Goal: Navigation & Orientation: Find specific page/section

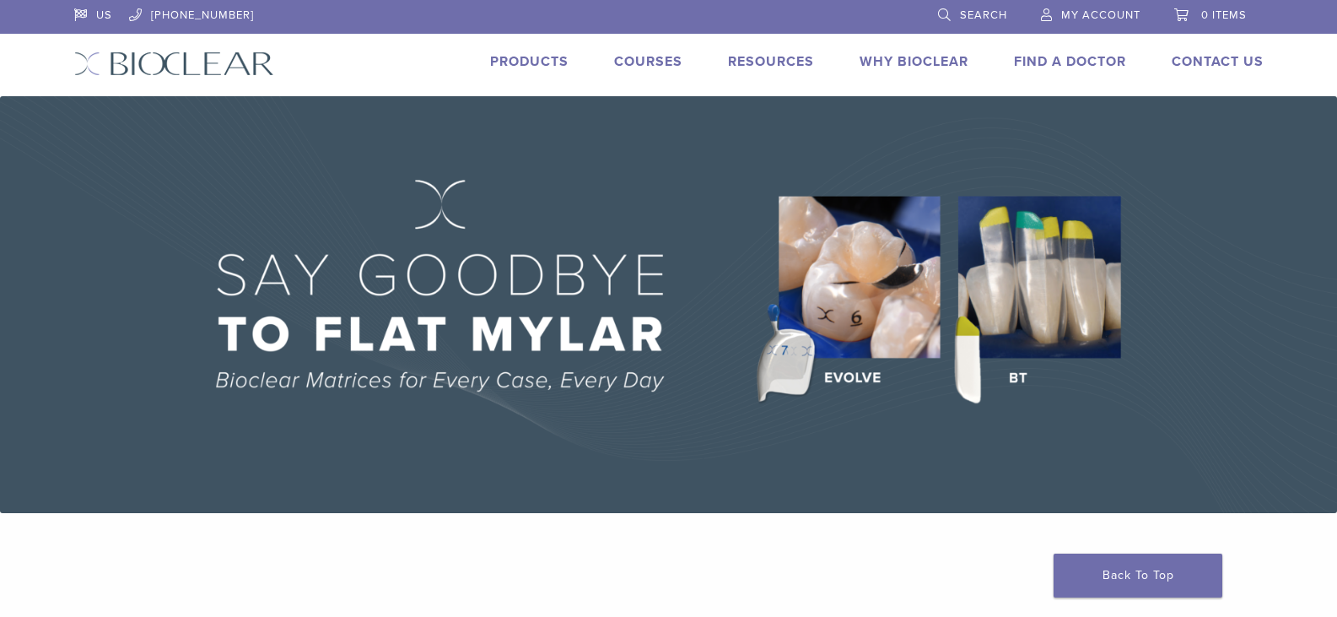
click at [509, 60] on link "Products" at bounding box center [529, 61] width 78 height 17
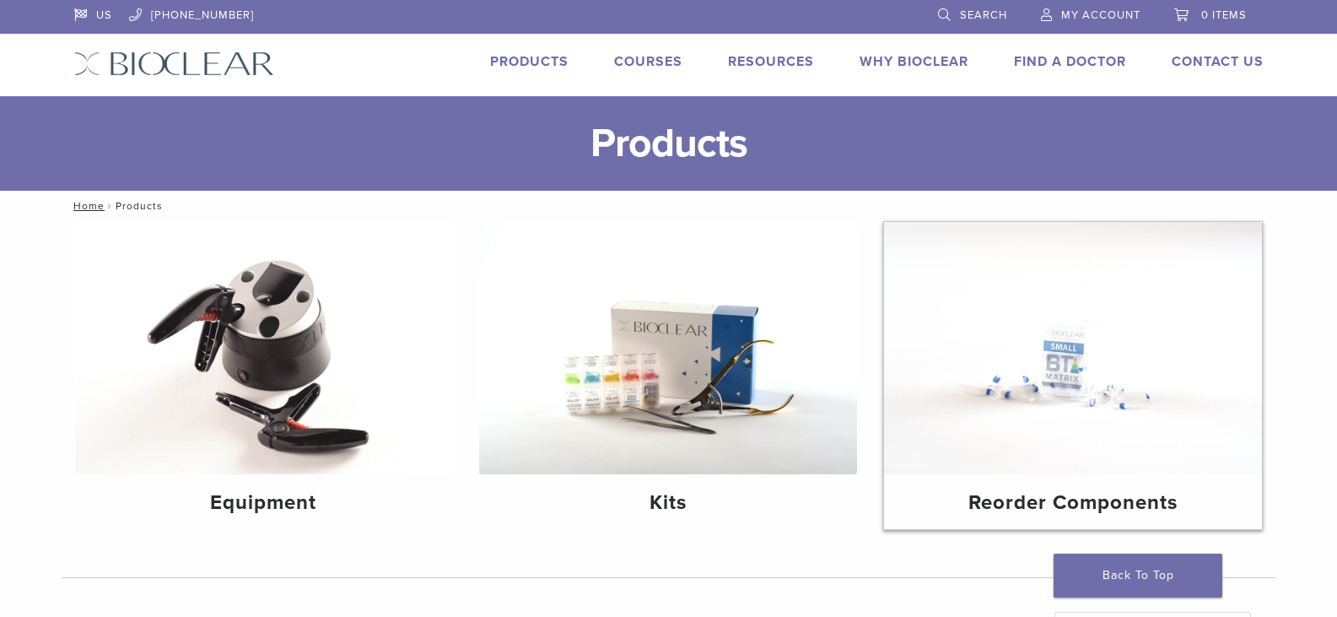
click at [952, 402] on img at bounding box center [1073, 348] width 378 height 252
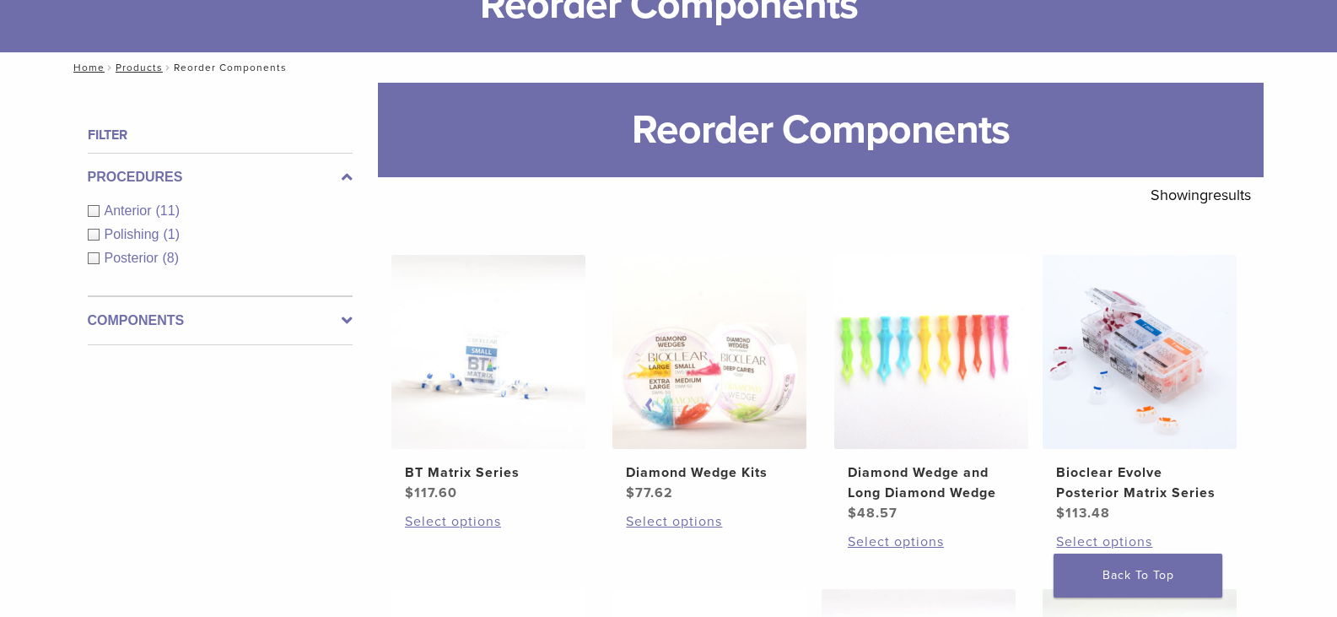
scroll to position [132, 0]
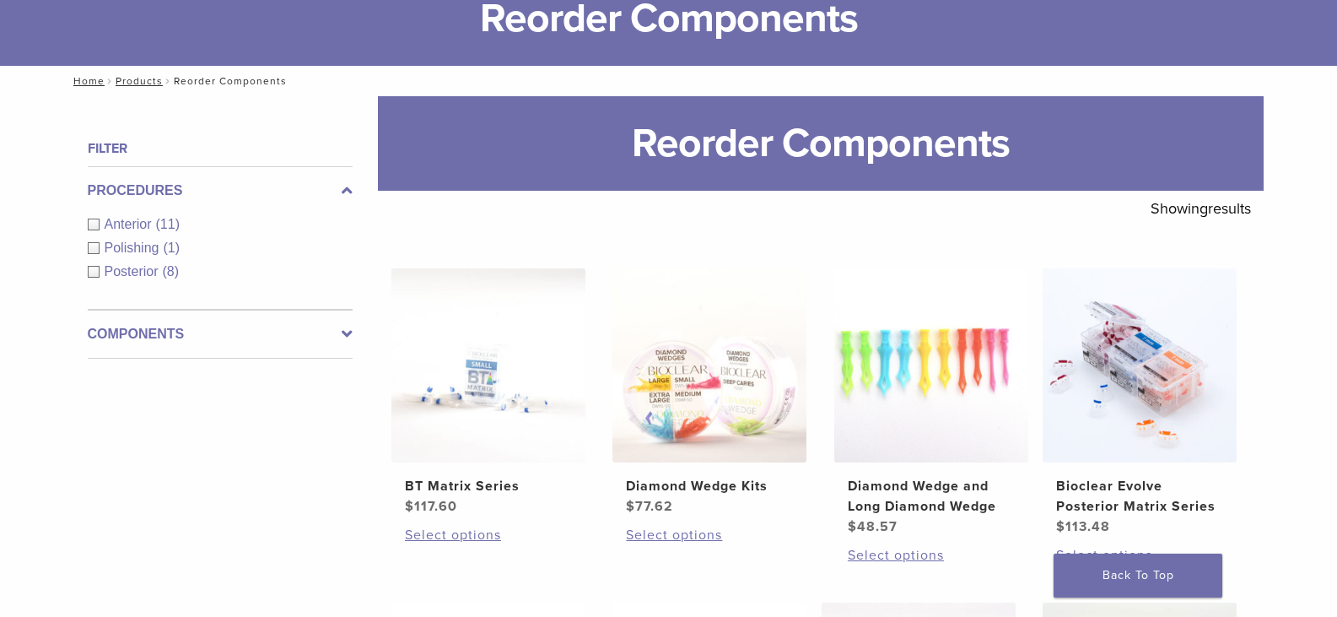
scroll to position [0, 0]
